Goal: Navigation & Orientation: Find specific page/section

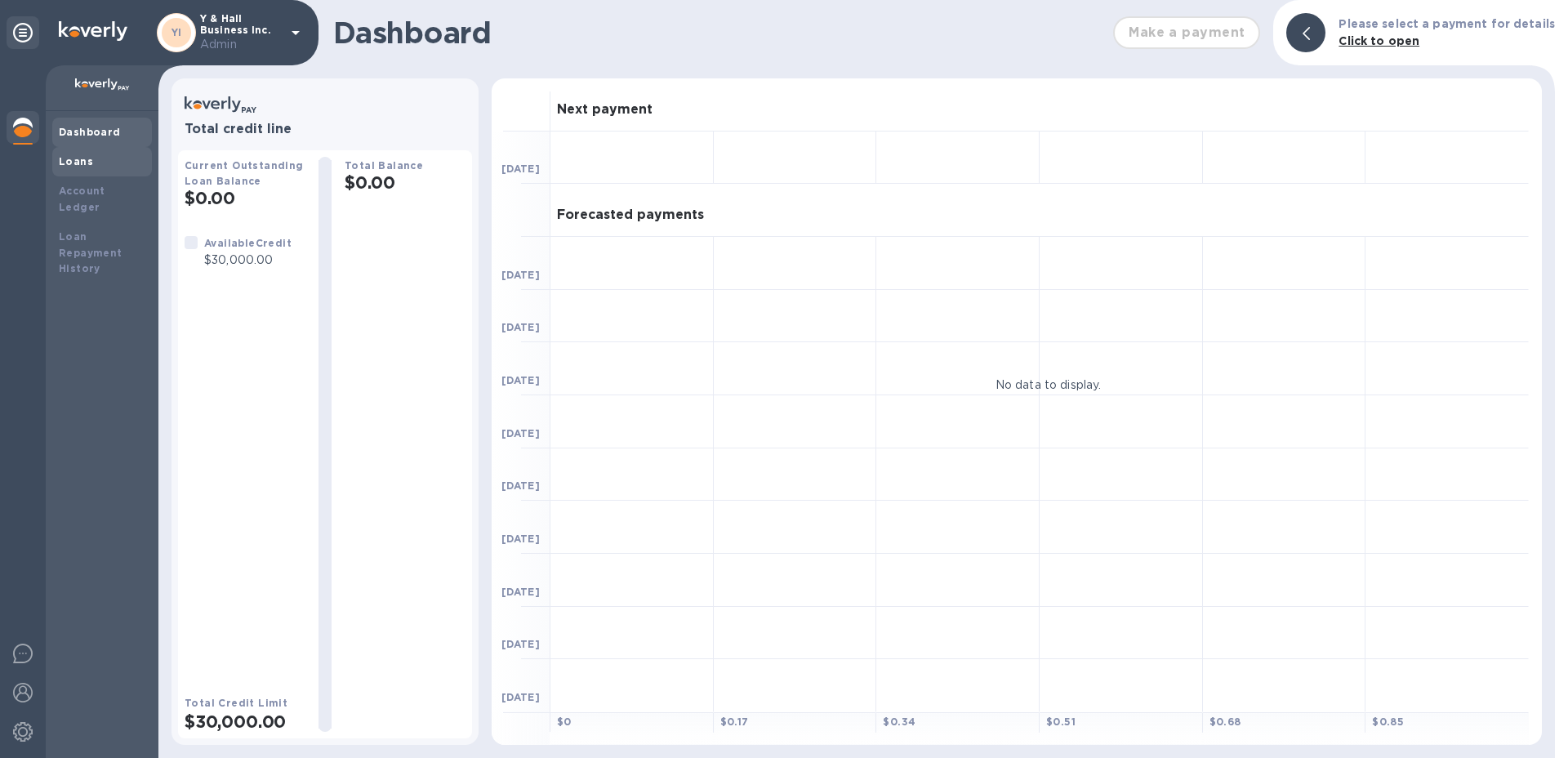
click at [78, 155] on b "Loans" at bounding box center [75, 161] width 34 height 12
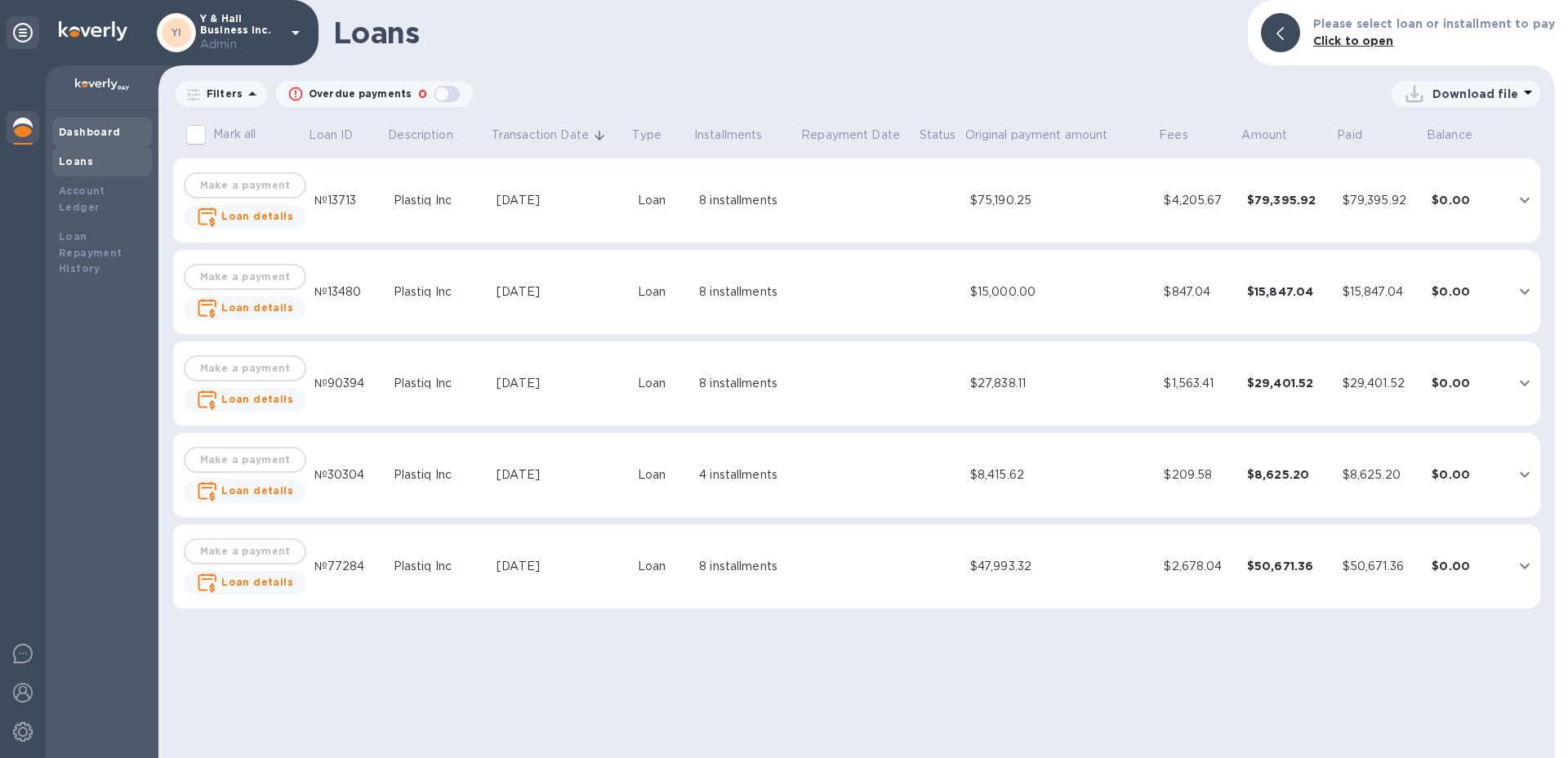
click at [80, 130] on b "Dashboard" at bounding box center [89, 131] width 62 height 12
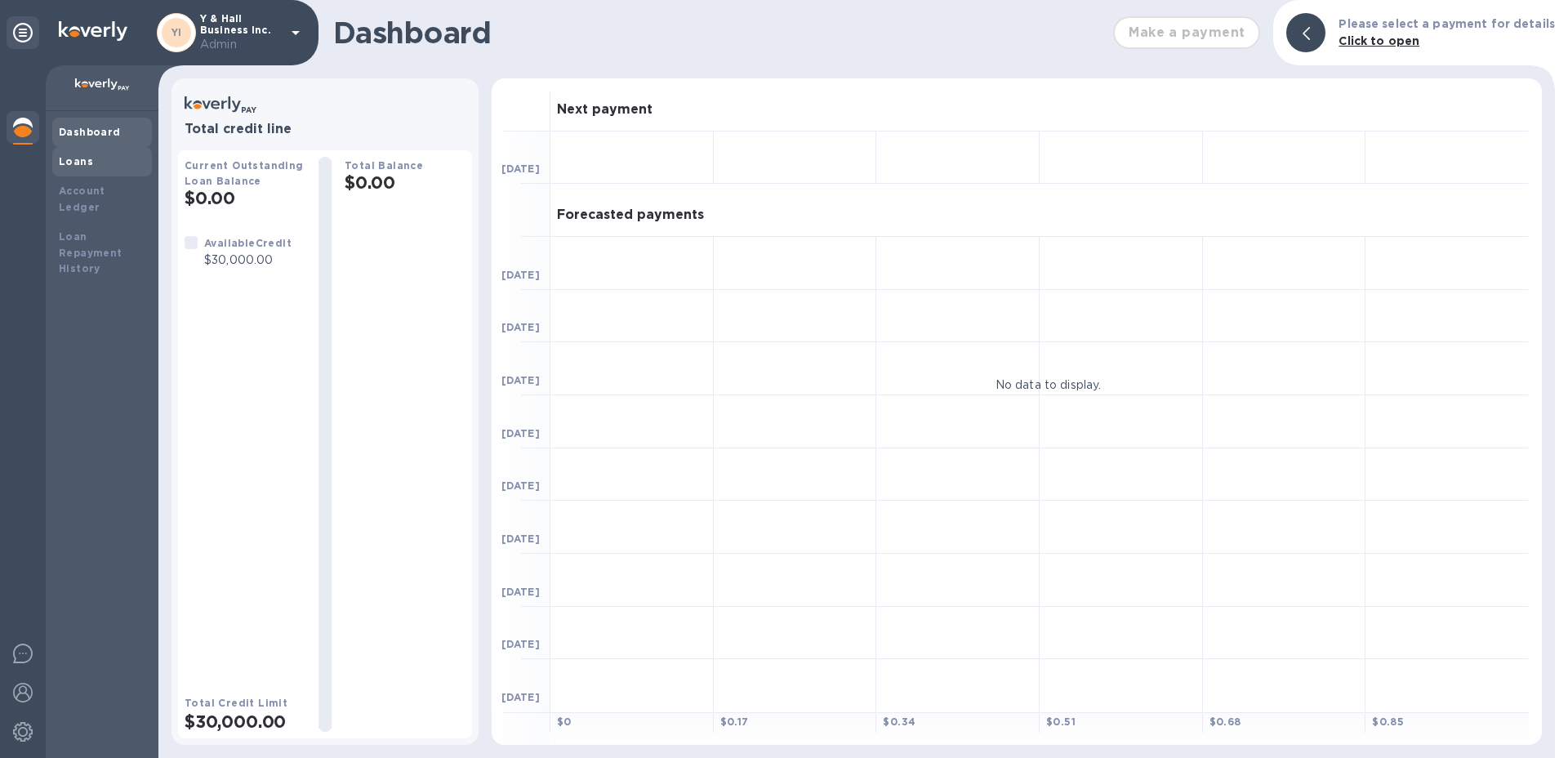
click at [84, 168] on div "Loans" at bounding box center [101, 162] width 86 height 17
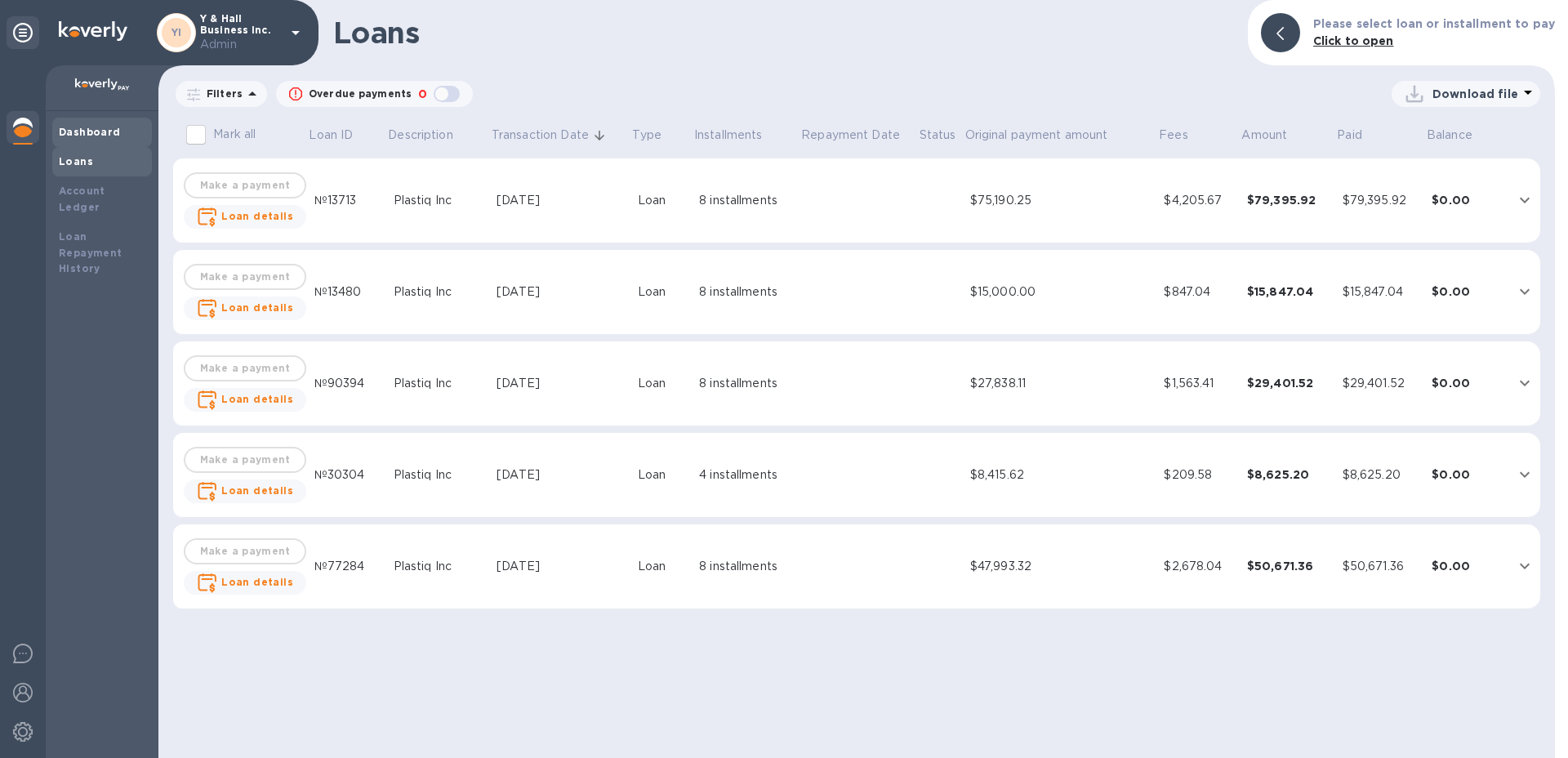
click at [86, 139] on div "Dashboard" at bounding box center [101, 133] width 86 height 17
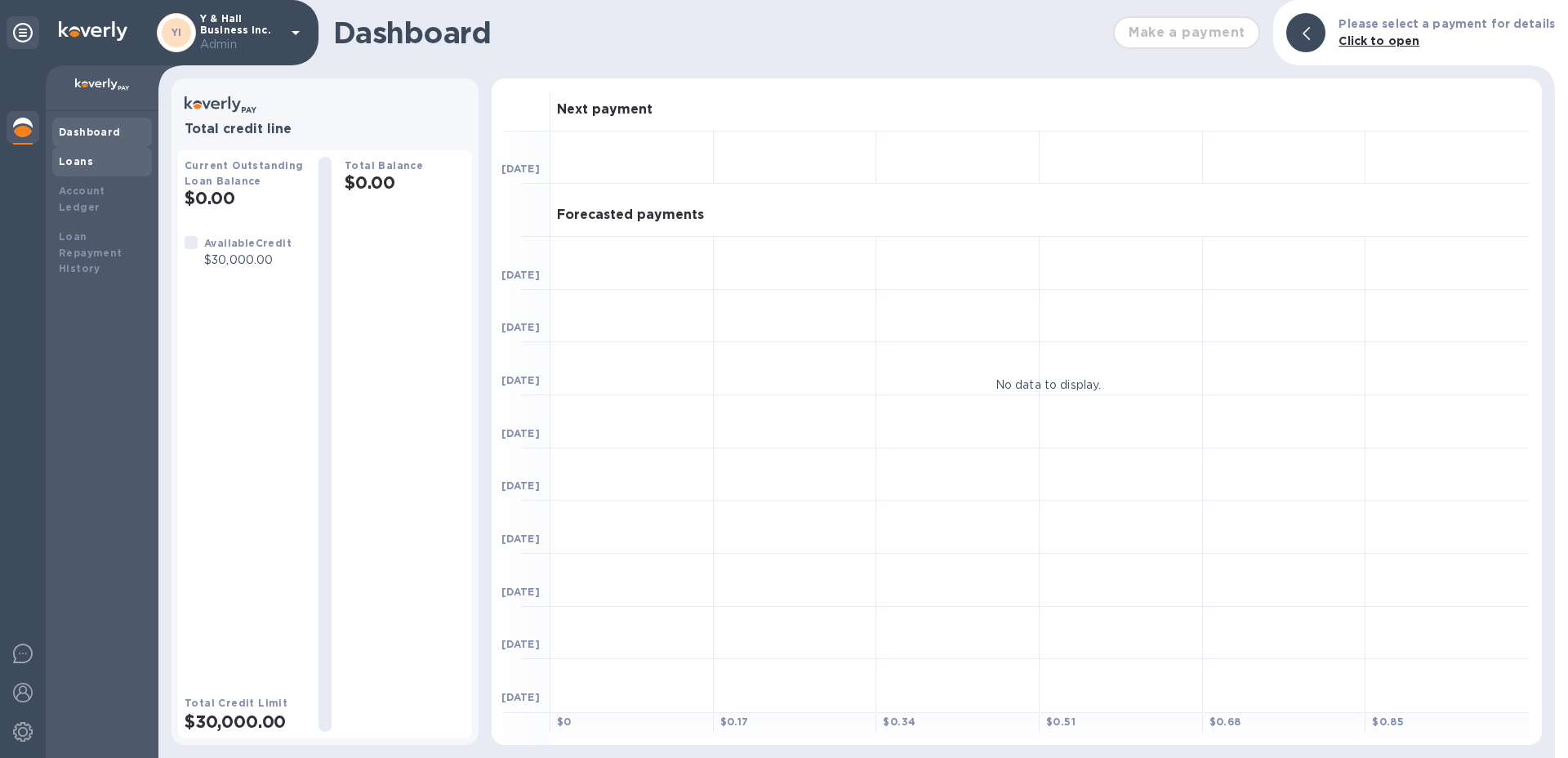
click at [96, 158] on div "Loans" at bounding box center [101, 162] width 86 height 17
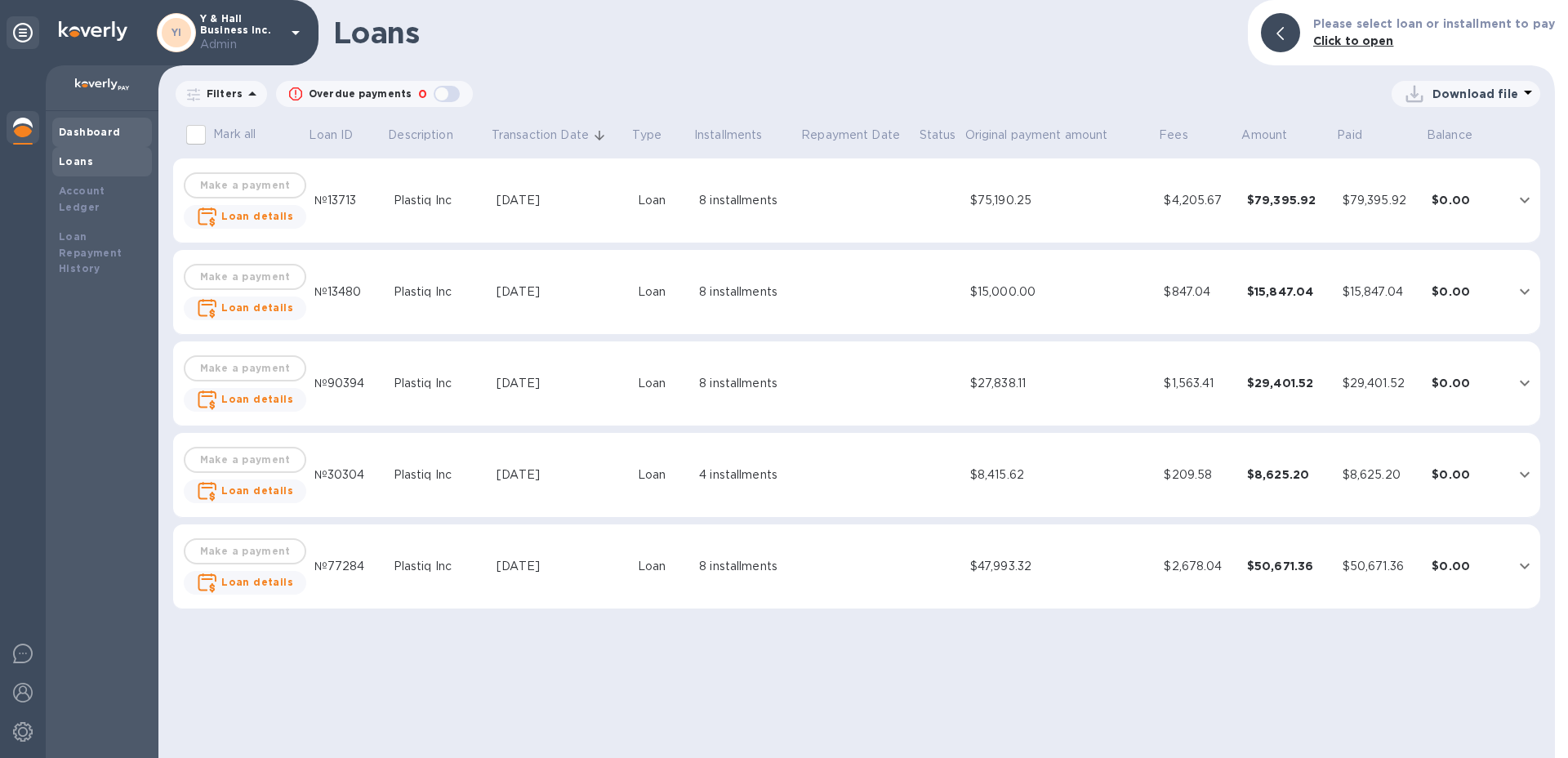
click at [108, 138] on div "Dashboard" at bounding box center [101, 133] width 86 height 17
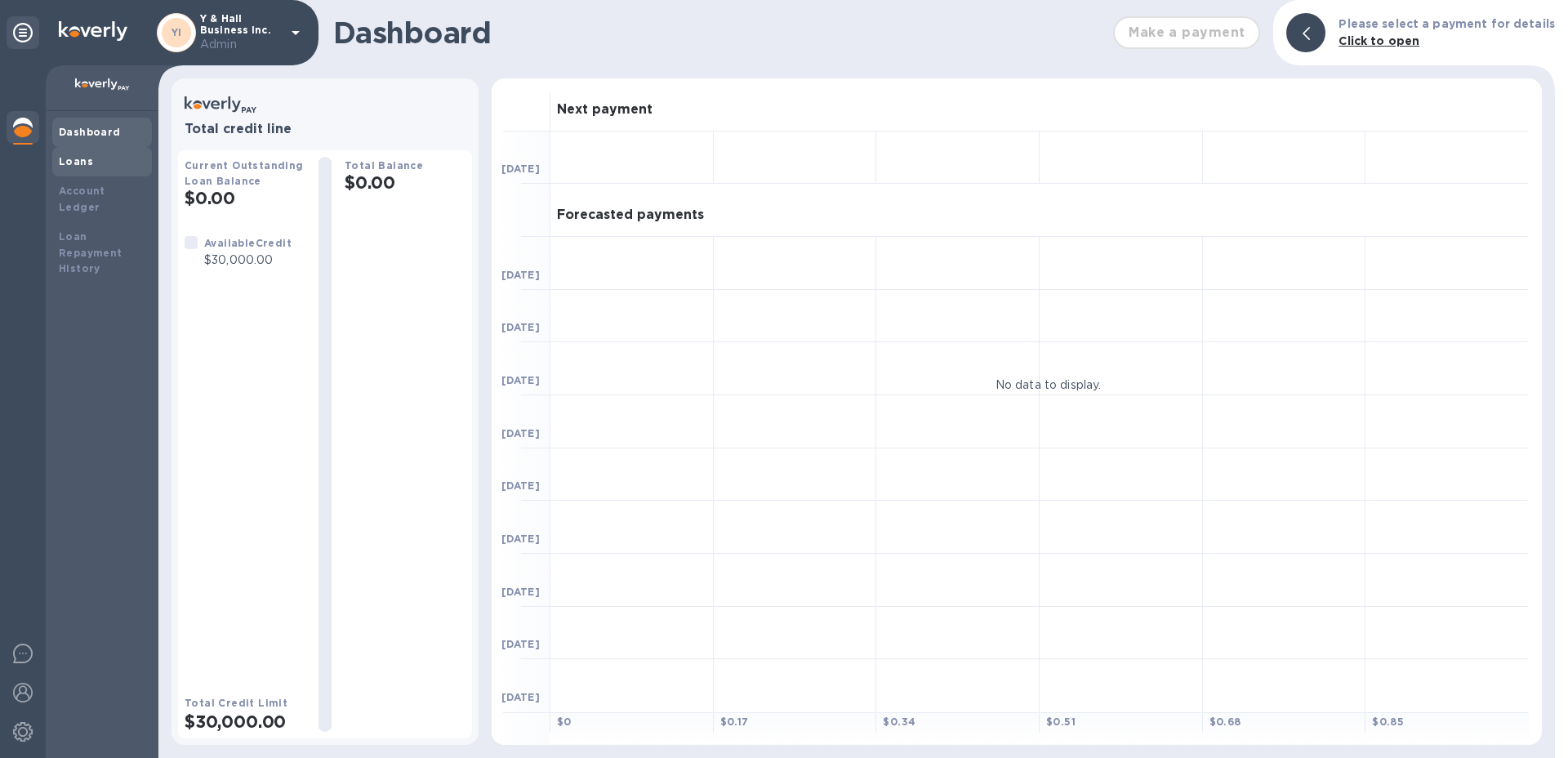
click at [88, 156] on b "Loans" at bounding box center [75, 161] width 34 height 12
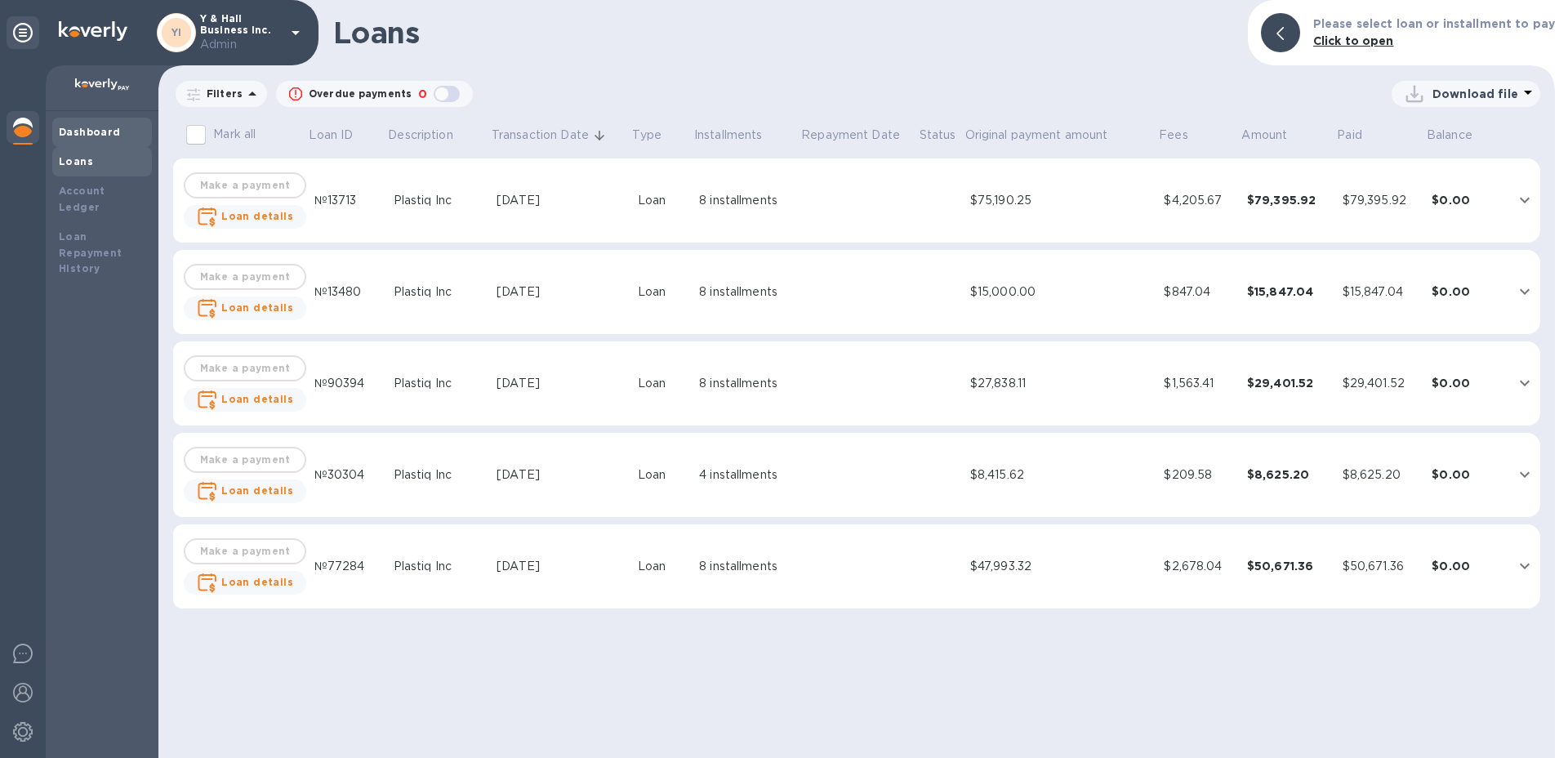
click at [91, 132] on b "Dashboard" at bounding box center [89, 131] width 62 height 12
